Goal: Task Accomplishment & Management: Manage account settings

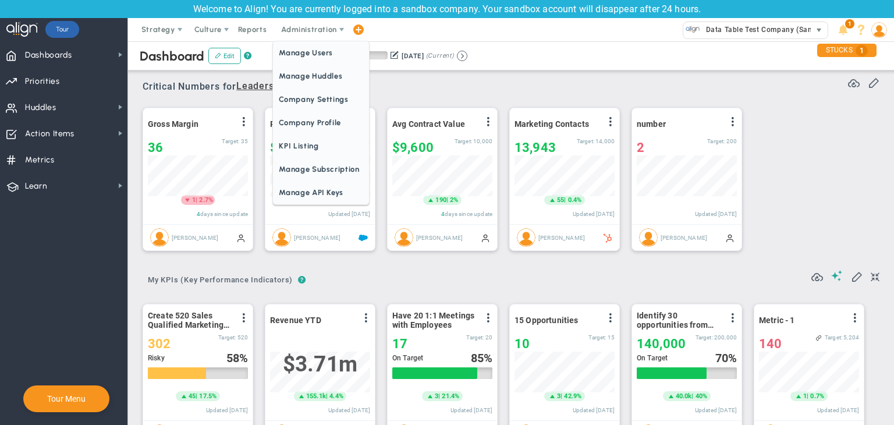
click at [715, 29] on span "Data Table Test Company (Sandbox)" at bounding box center [766, 29] width 132 height 15
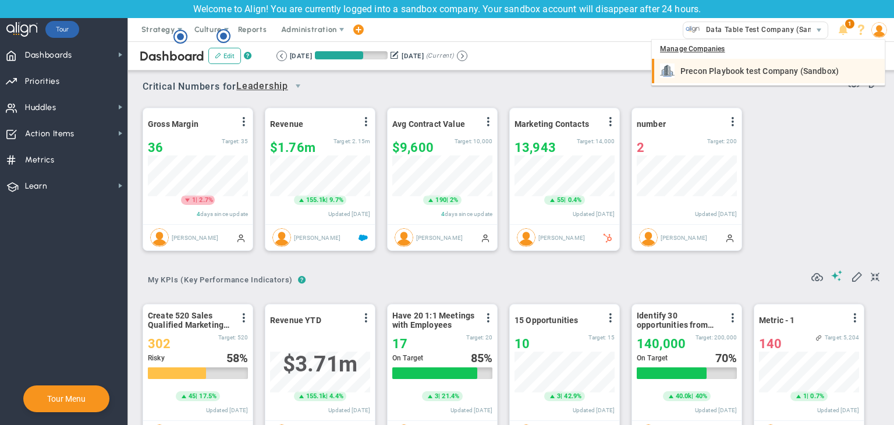
click at [720, 73] on span "Precon Playbook test Company (Sandbox)" at bounding box center [760, 71] width 158 height 8
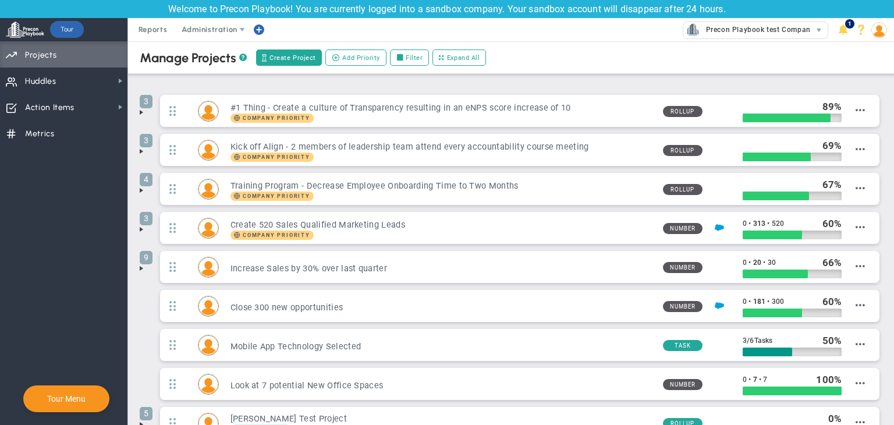
click at [872, 37] on span at bounding box center [879, 29] width 18 height 23
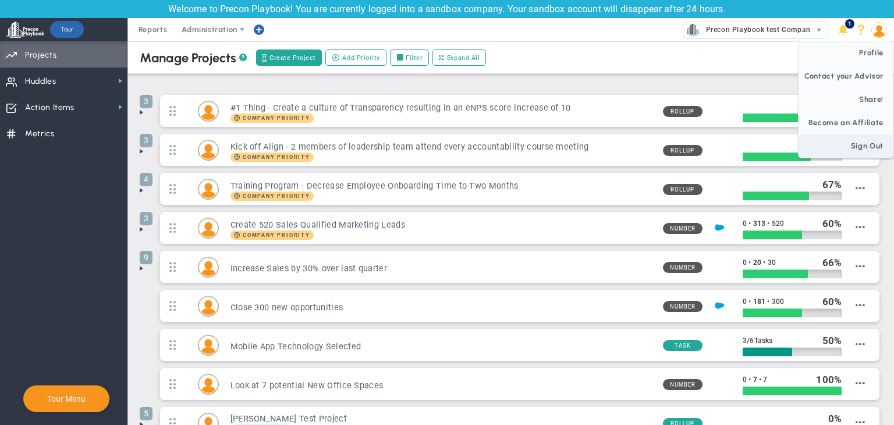
click at [876, 138] on span "Sign Out" at bounding box center [846, 146] width 94 height 23
